Goal: Ask a question

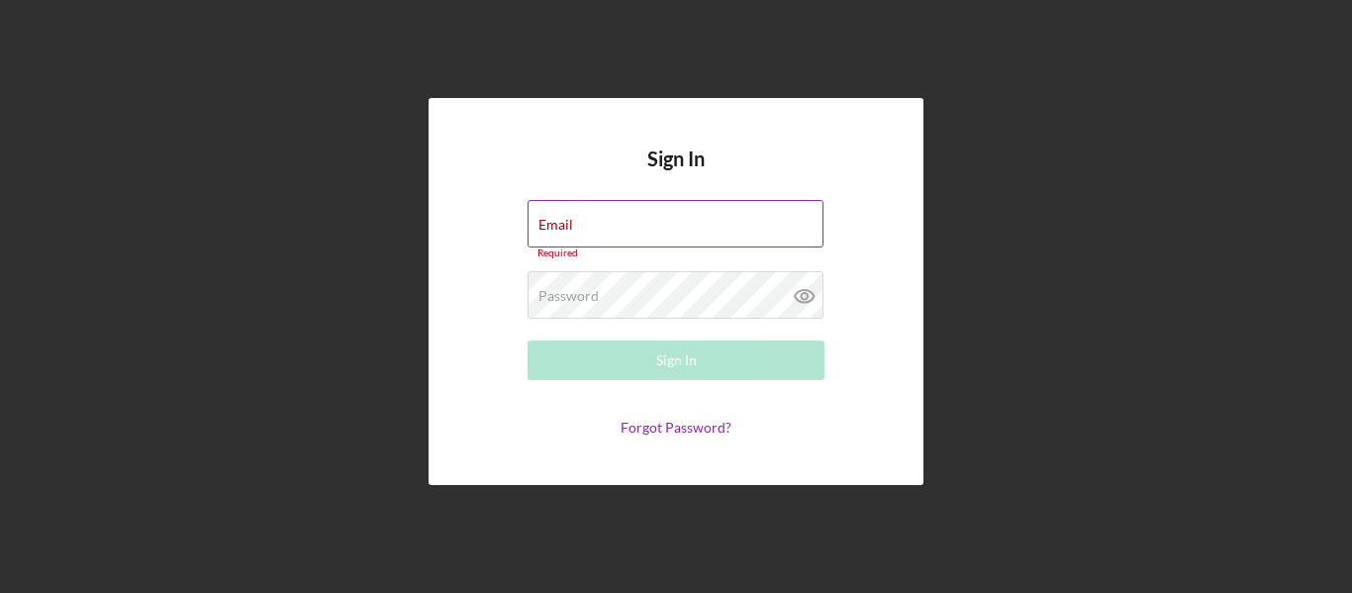
click at [666, 222] on div "Email Required" at bounding box center [675, 229] width 297 height 59
type input "[PERSON_NAME][EMAIL_ADDRESS][DOMAIN_NAME]"
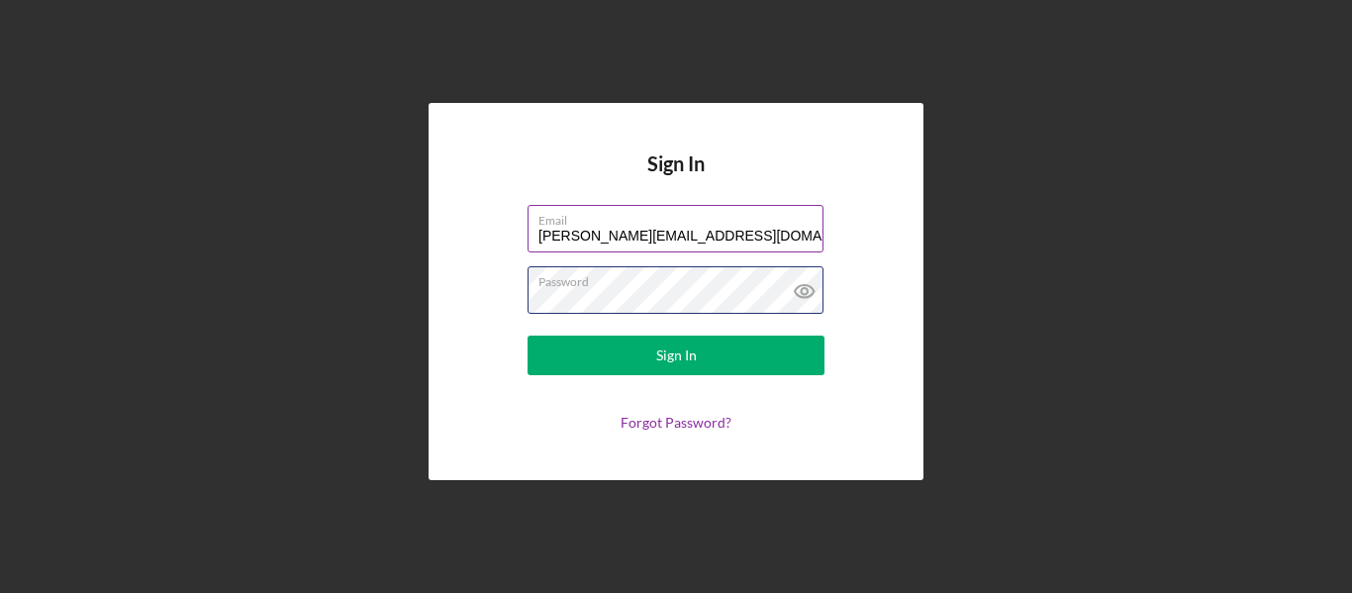
click at [527, 335] on button "Sign In" at bounding box center [675, 355] width 297 height 40
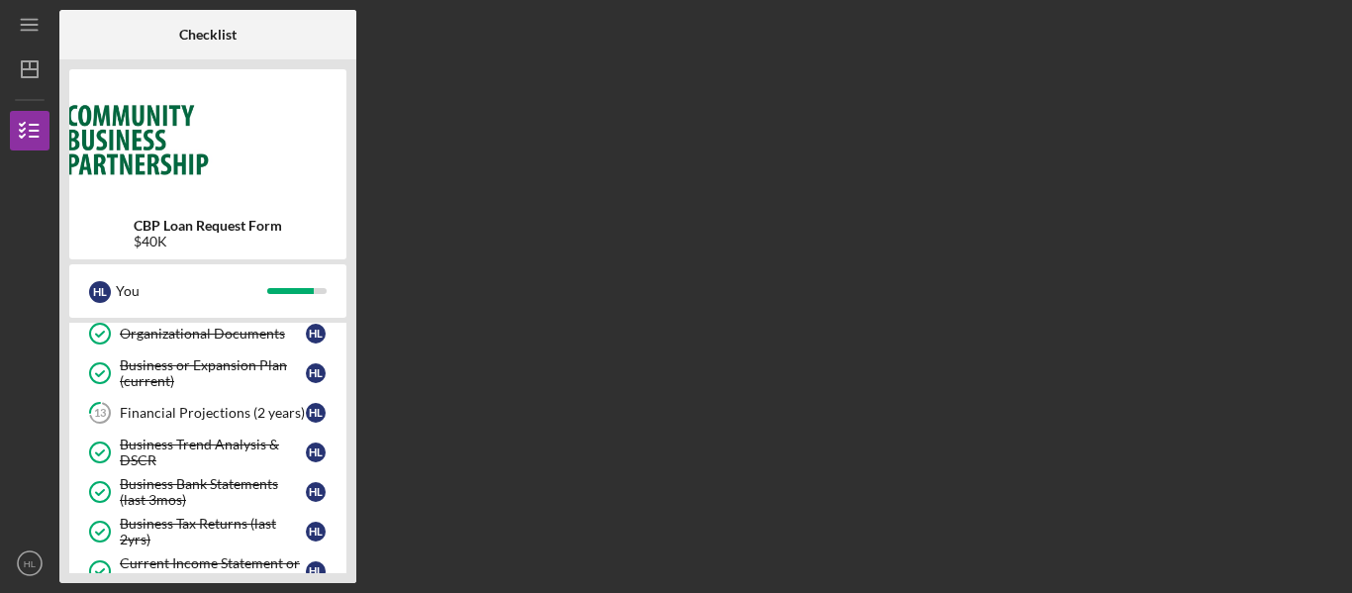
scroll to position [330, 0]
click at [167, 428] on link "13 Financial Projections (2 years) H L" at bounding box center [207, 414] width 257 height 40
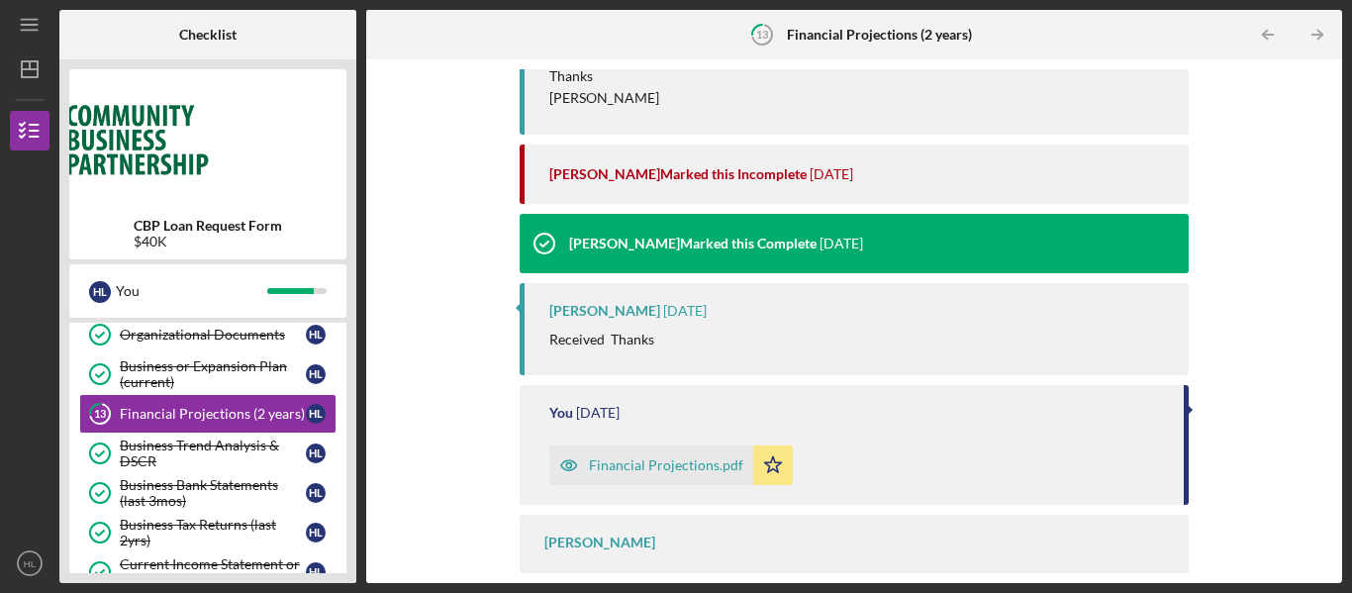
scroll to position [498, 0]
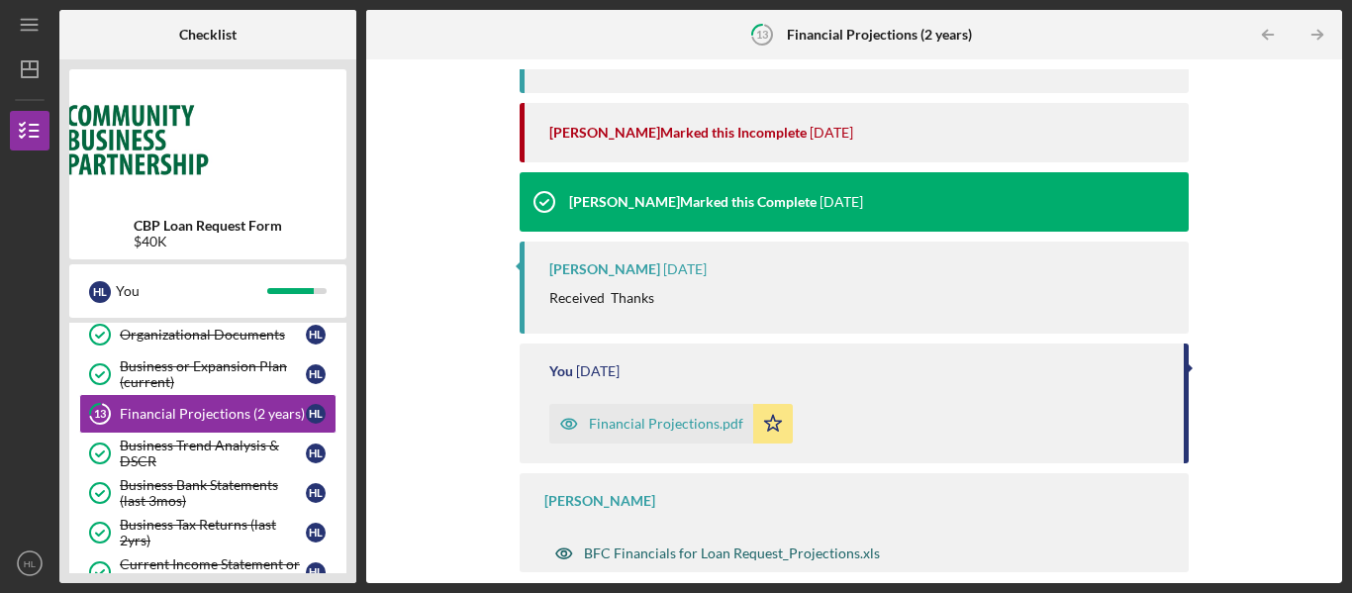
click at [619, 544] on div "BFC Financials for Loan Request_Projections.xls" at bounding box center [716, 553] width 345 height 40
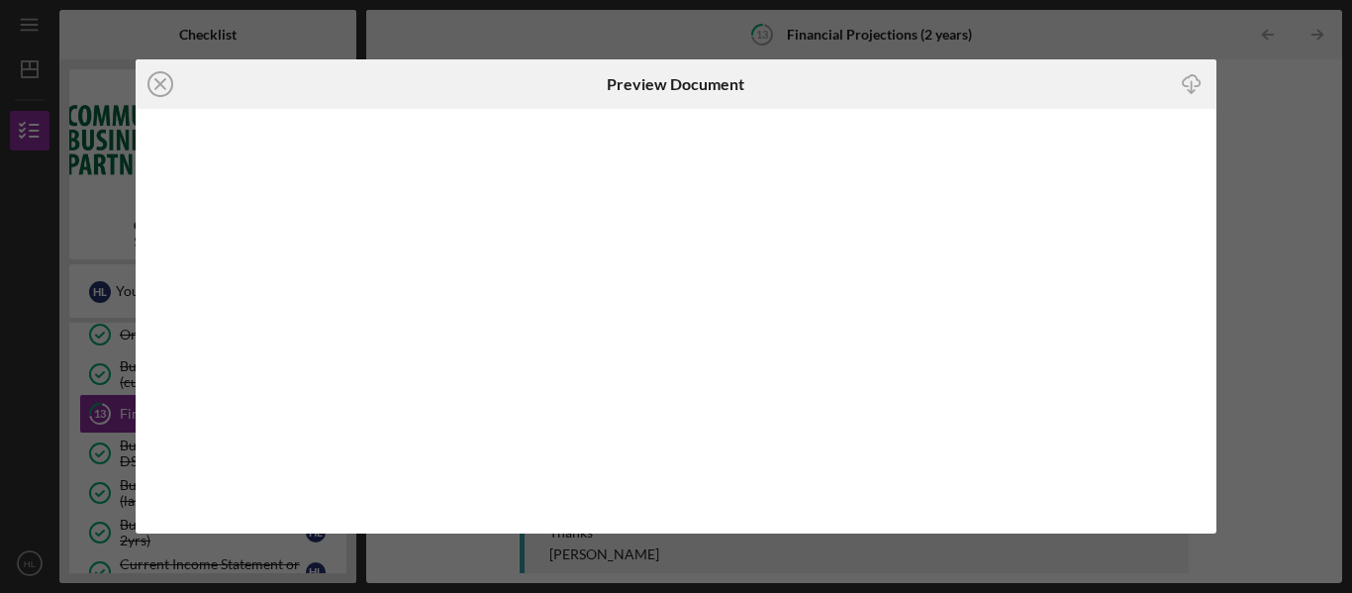
scroll to position [498, 0]
click at [1282, 208] on div "Icon/Close Preview Document Icon/Download" at bounding box center [676, 296] width 1352 height 593
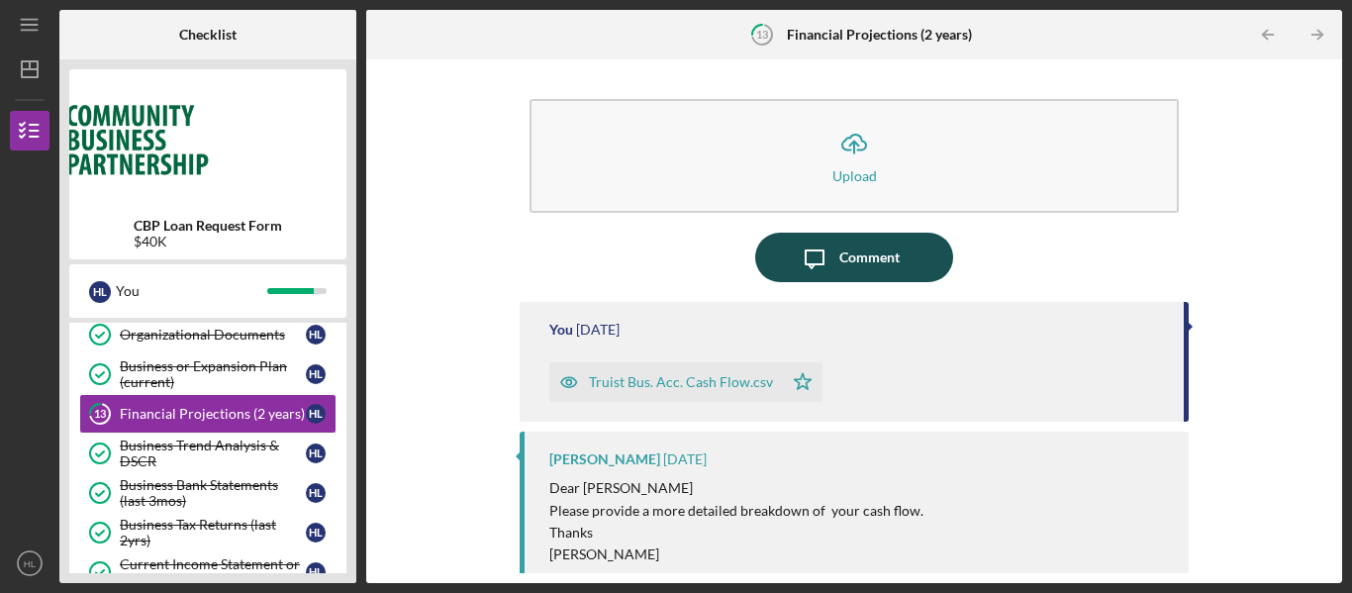
click at [912, 247] on button "Icon/Message Comment" at bounding box center [854, 257] width 198 height 49
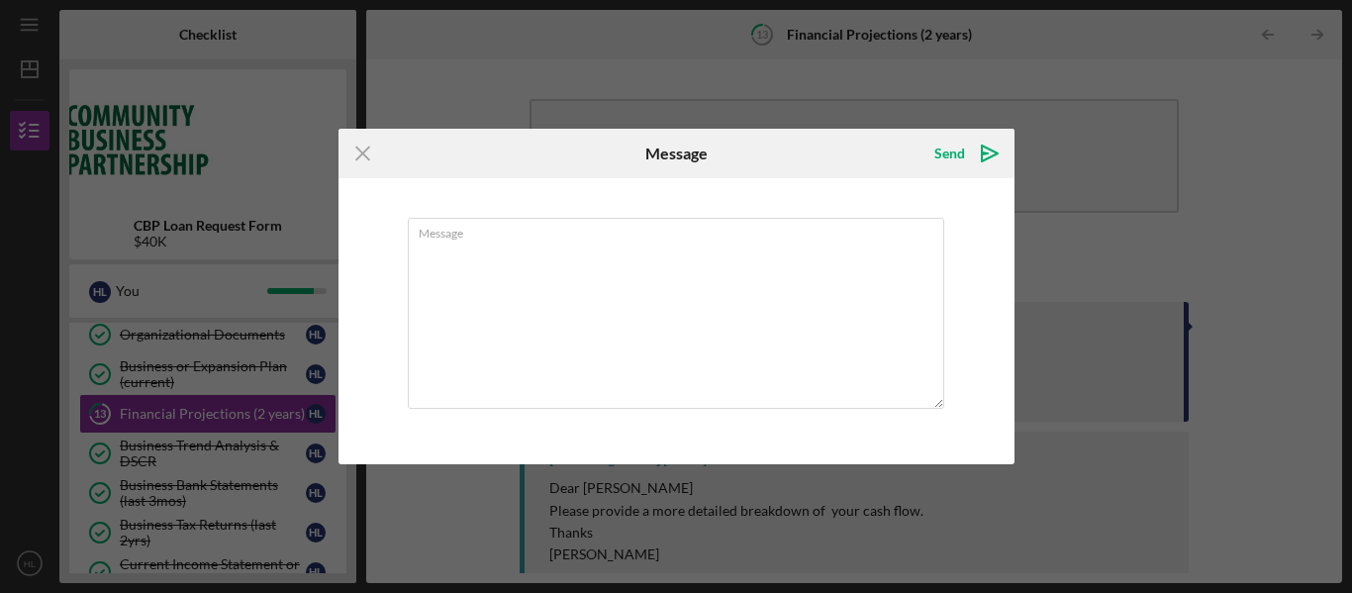
click at [912, 247] on textarea "Message" at bounding box center [676, 313] width 536 height 191
type textarea "H"
type textarea "Is this sufficient, or can I get guidance on this, please?"
click at [966, 156] on icon "Icon/icon-invite-send" at bounding box center [989, 153] width 49 height 49
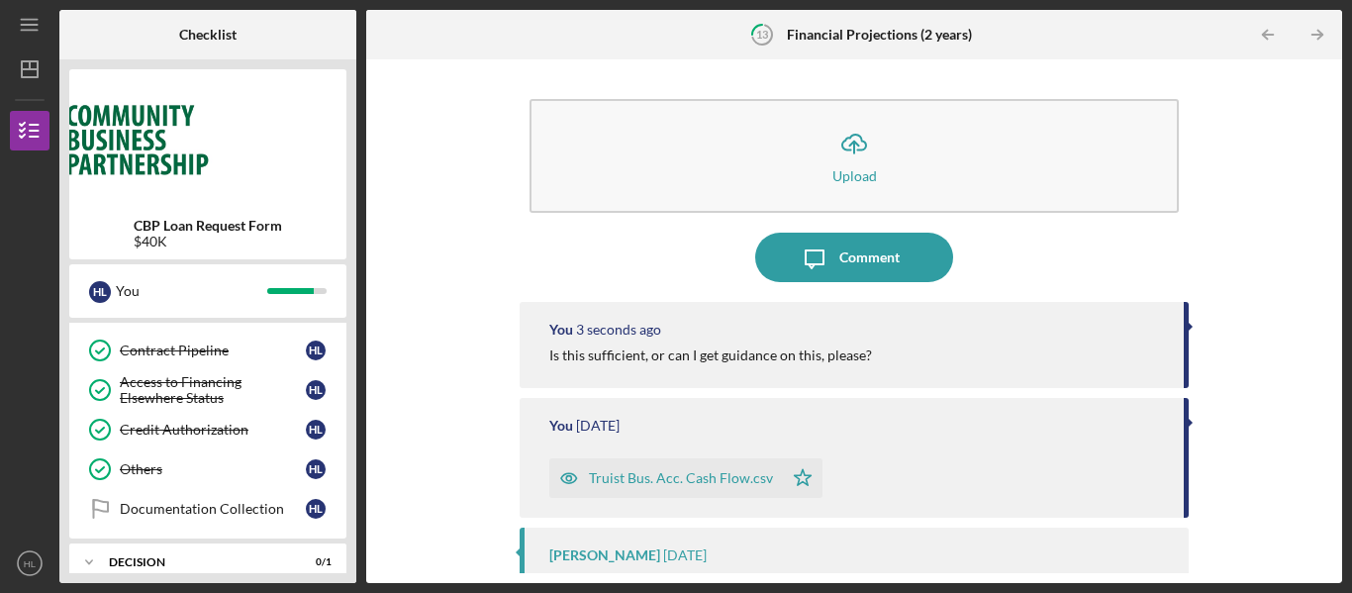
scroll to position [1017, 0]
